Goal: Transaction & Acquisition: Purchase product/service

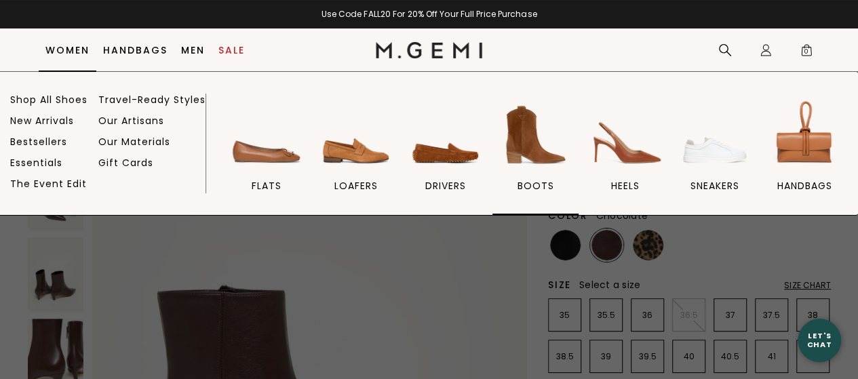
click at [529, 139] on img at bounding box center [535, 135] width 76 height 76
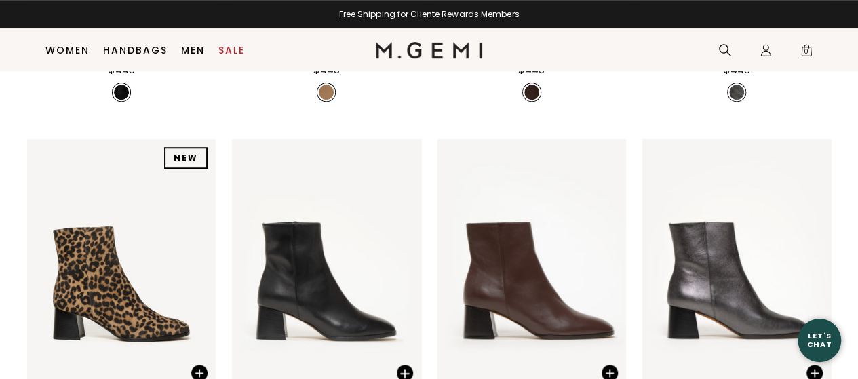
scroll to position [833, 0]
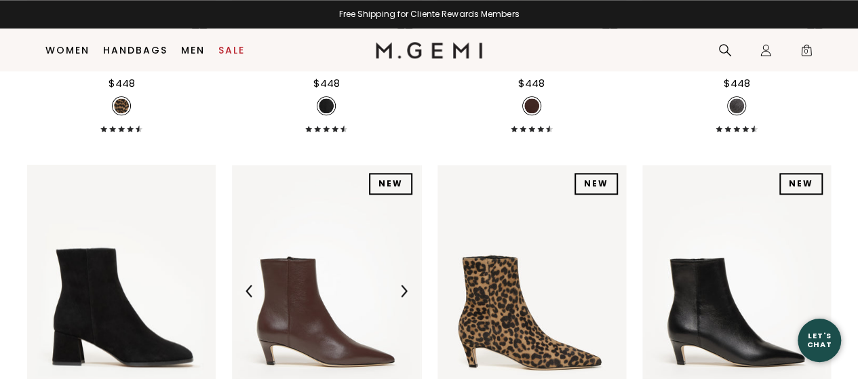
click at [326, 165] on img at bounding box center [326, 291] width 189 height 252
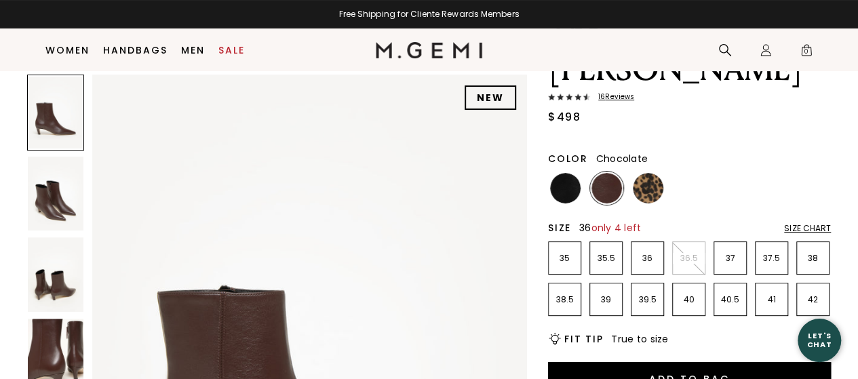
click at [643, 253] on p "36" at bounding box center [648, 258] width 32 height 11
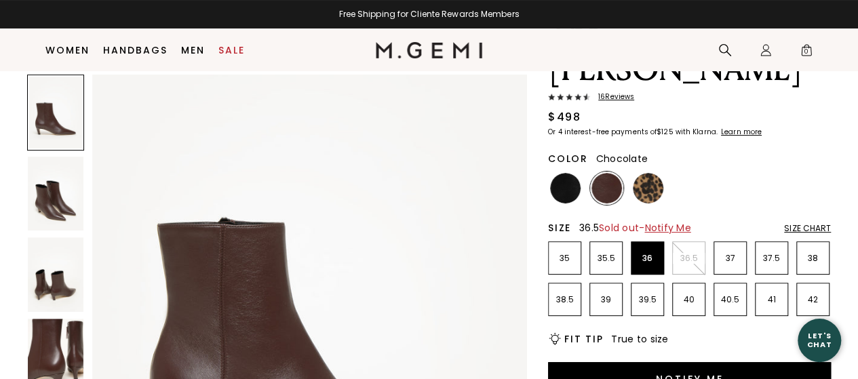
click at [690, 253] on p "36.5" at bounding box center [689, 258] width 32 height 11
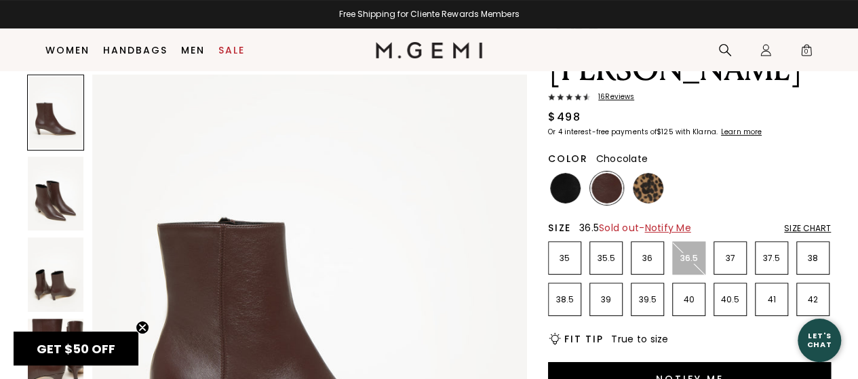
scroll to position [0, 0]
click at [728, 253] on p "37" at bounding box center [730, 258] width 32 height 11
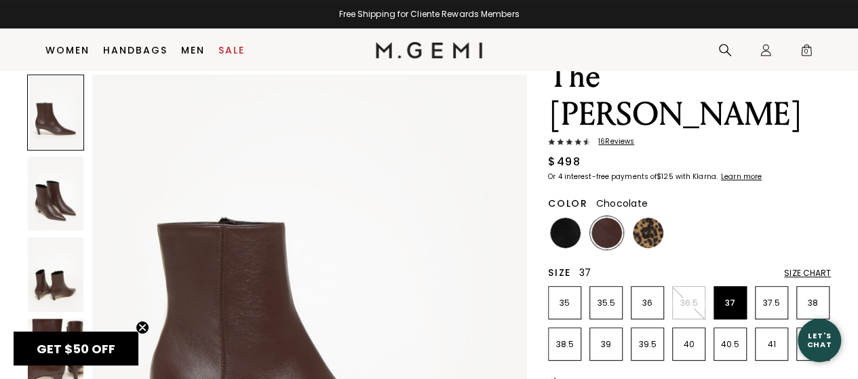
scroll to position [39, 0]
